Goal: Task Accomplishment & Management: Manage account settings

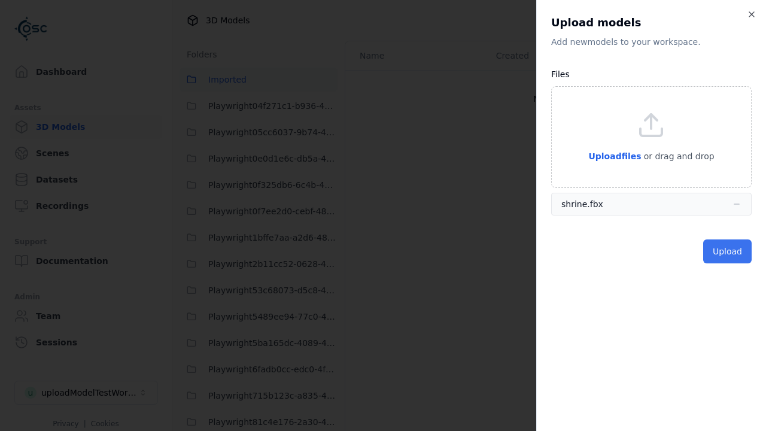
click at [729, 251] on button "Upload" at bounding box center [727, 251] width 48 height 24
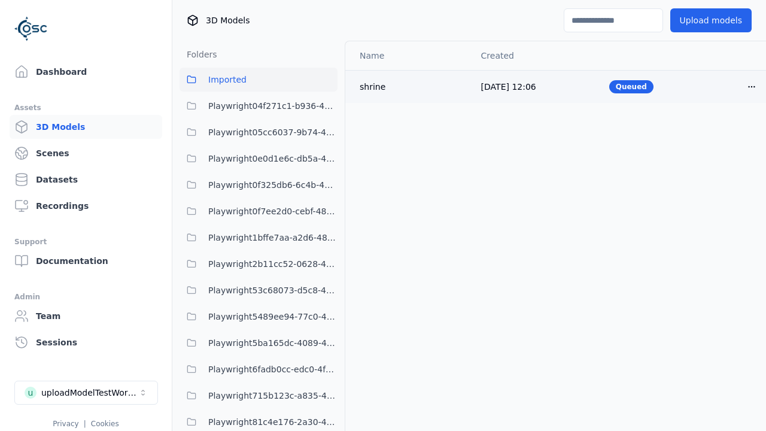
click at [752, 86] on html "Support Dashboard Assets 3D Models Scenes Datasets Recordings Support Documenta…" at bounding box center [383, 215] width 766 height 431
click at [726, 133] on div "Delete" at bounding box center [725, 132] width 71 height 19
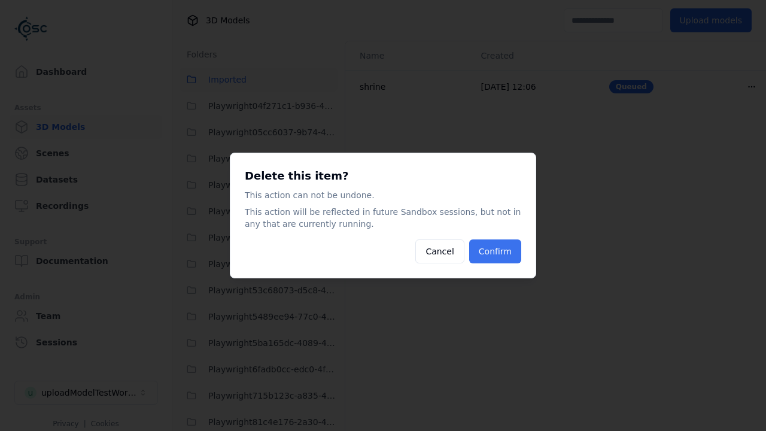
click at [497, 251] on button "Confirm" at bounding box center [495, 251] width 52 height 24
